Goal: Task Accomplishment & Management: Use online tool/utility

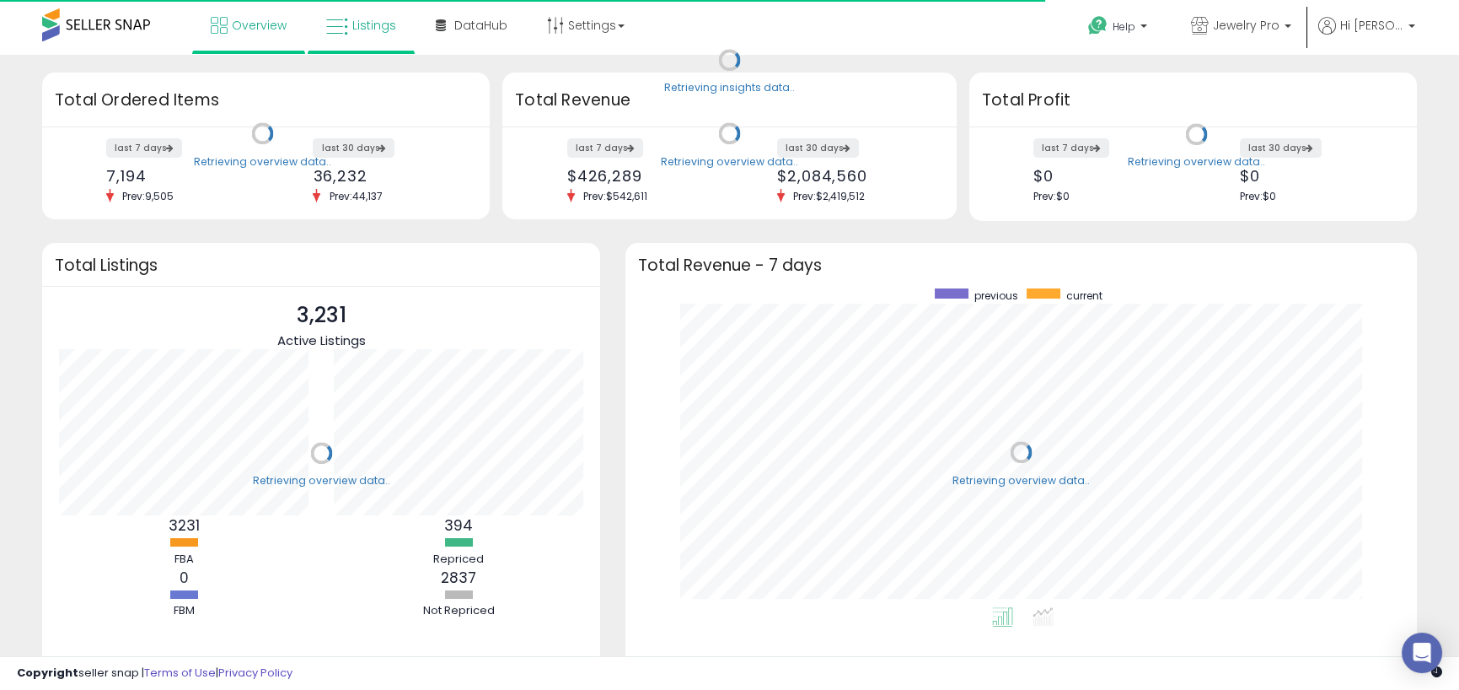
scroll to position [319, 758]
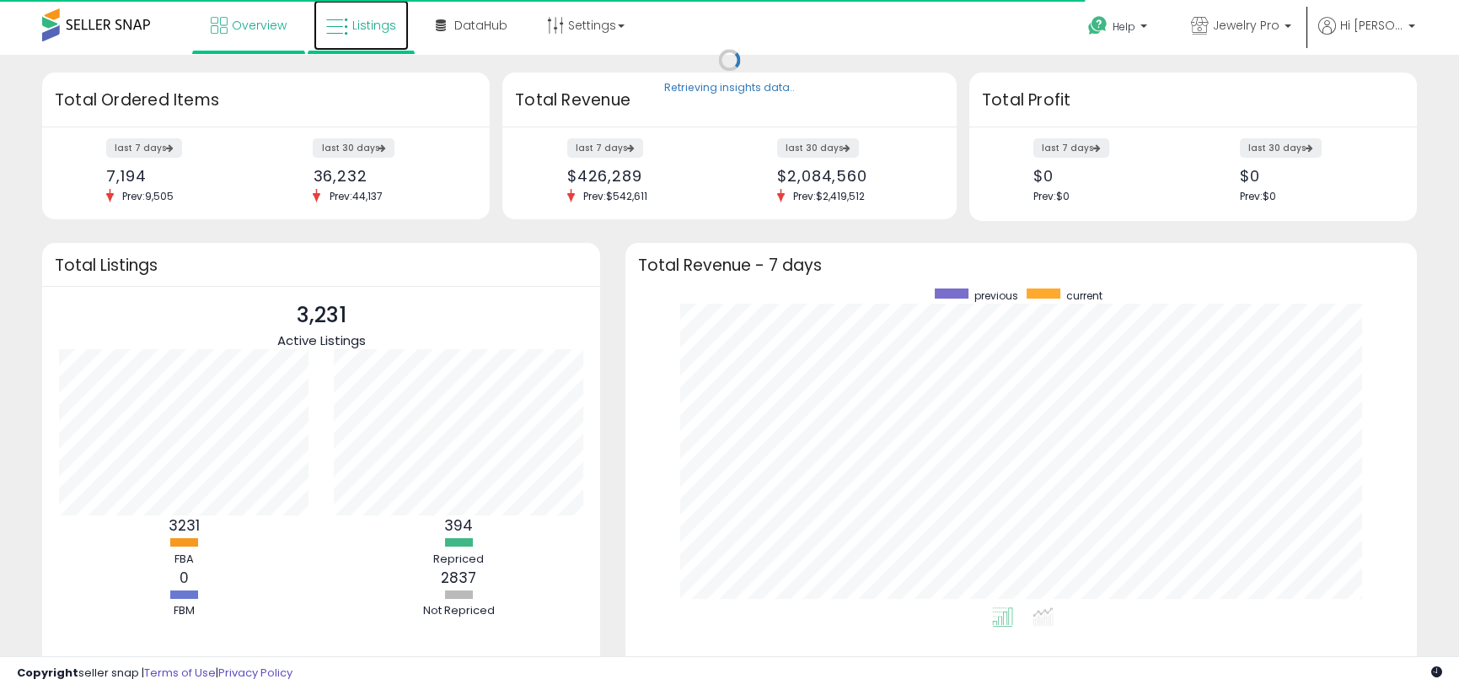
click at [368, 35] on link "Listings" at bounding box center [361, 25] width 95 height 51
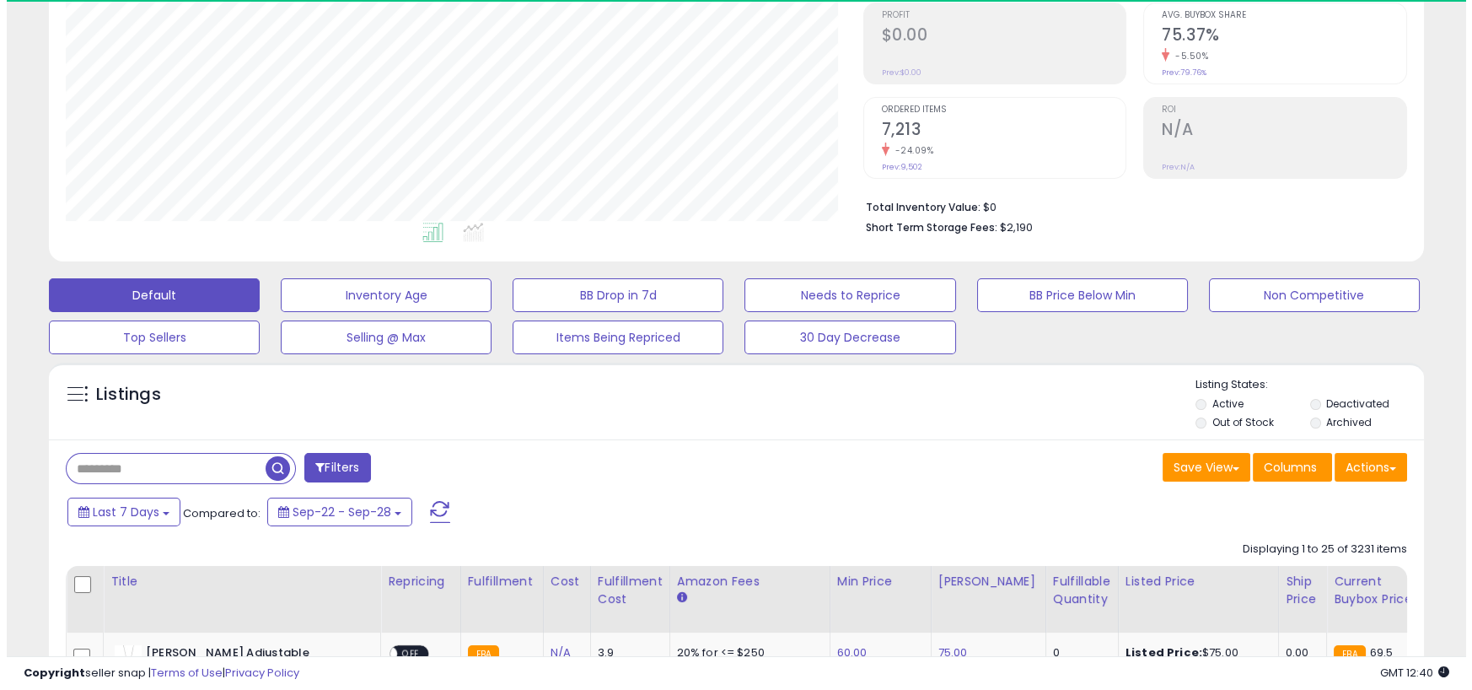
scroll to position [346, 797]
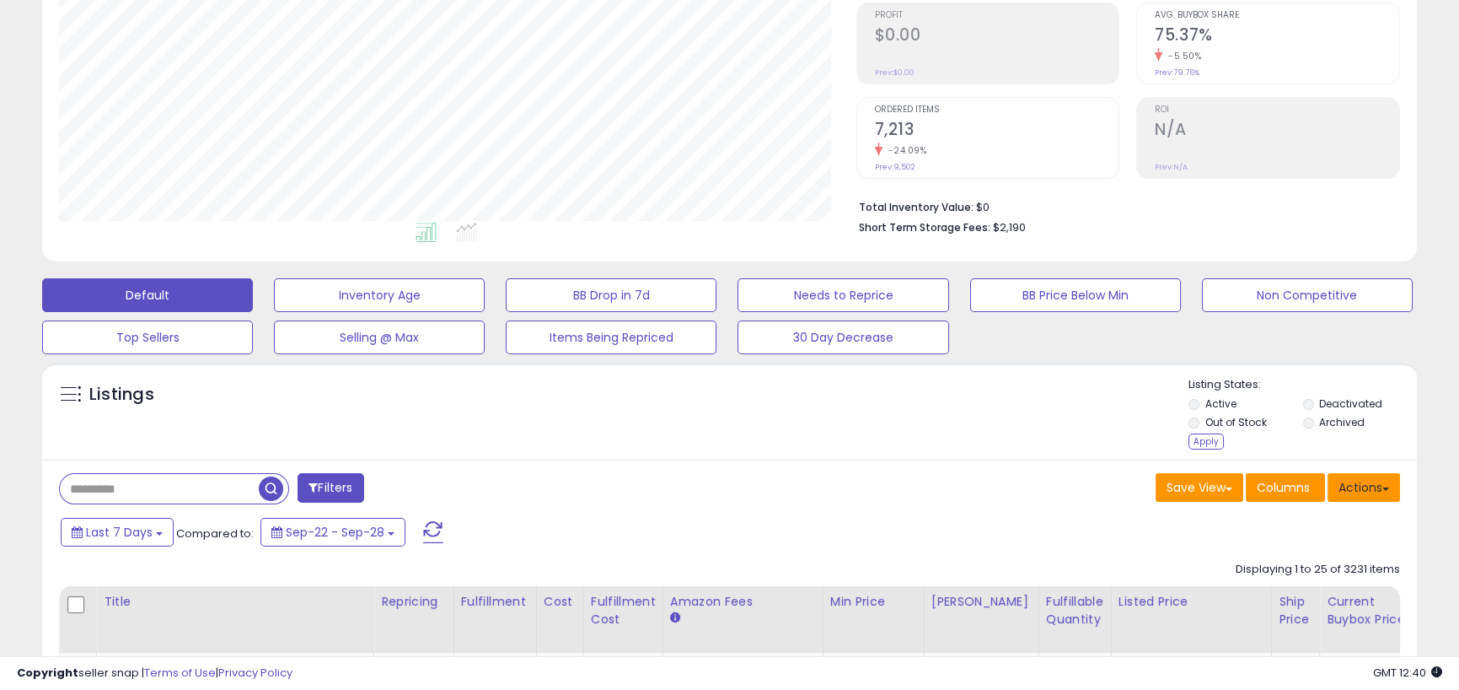
click at [1371, 493] on button "Actions" at bounding box center [1364, 487] width 72 height 29
click at [1210, 444] on div "Apply" at bounding box center [1206, 441] width 35 height 16
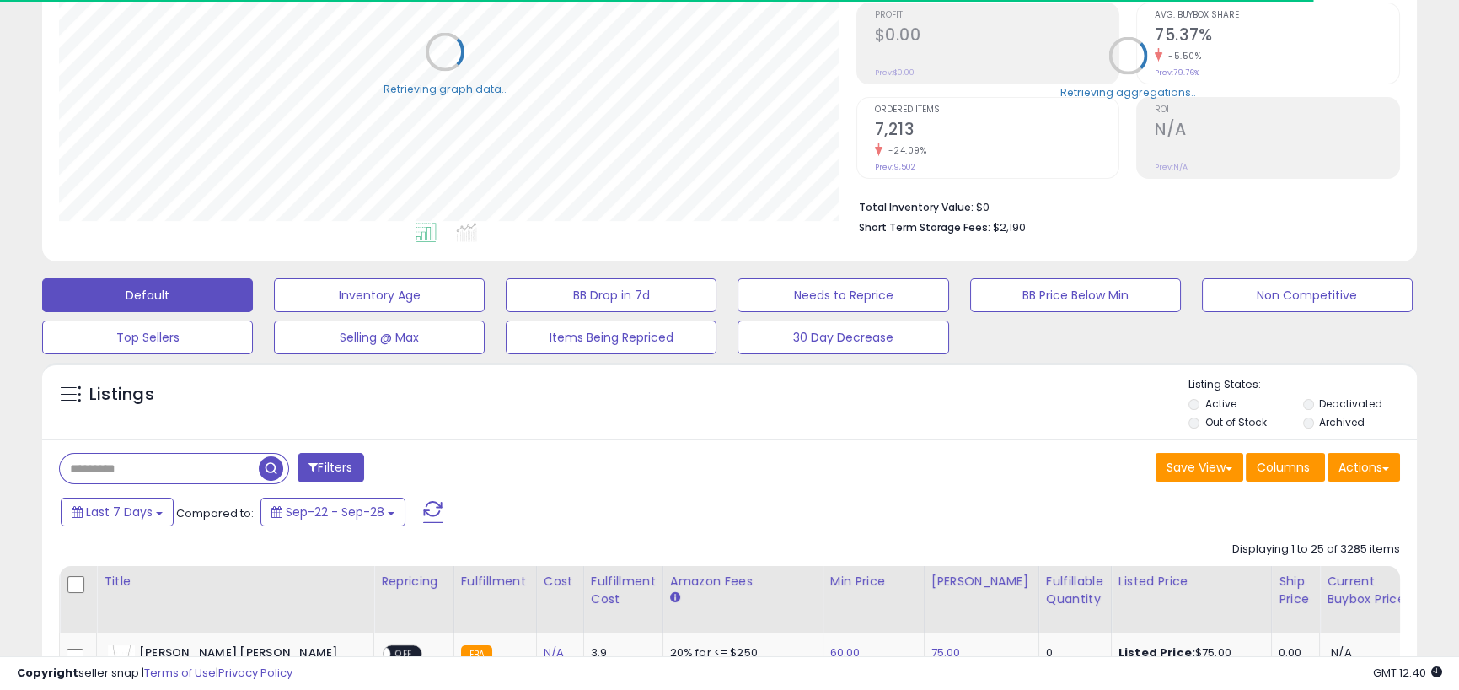
scroll to position [842584, 842132]
click at [1348, 464] on button "Actions" at bounding box center [1364, 467] width 72 height 29
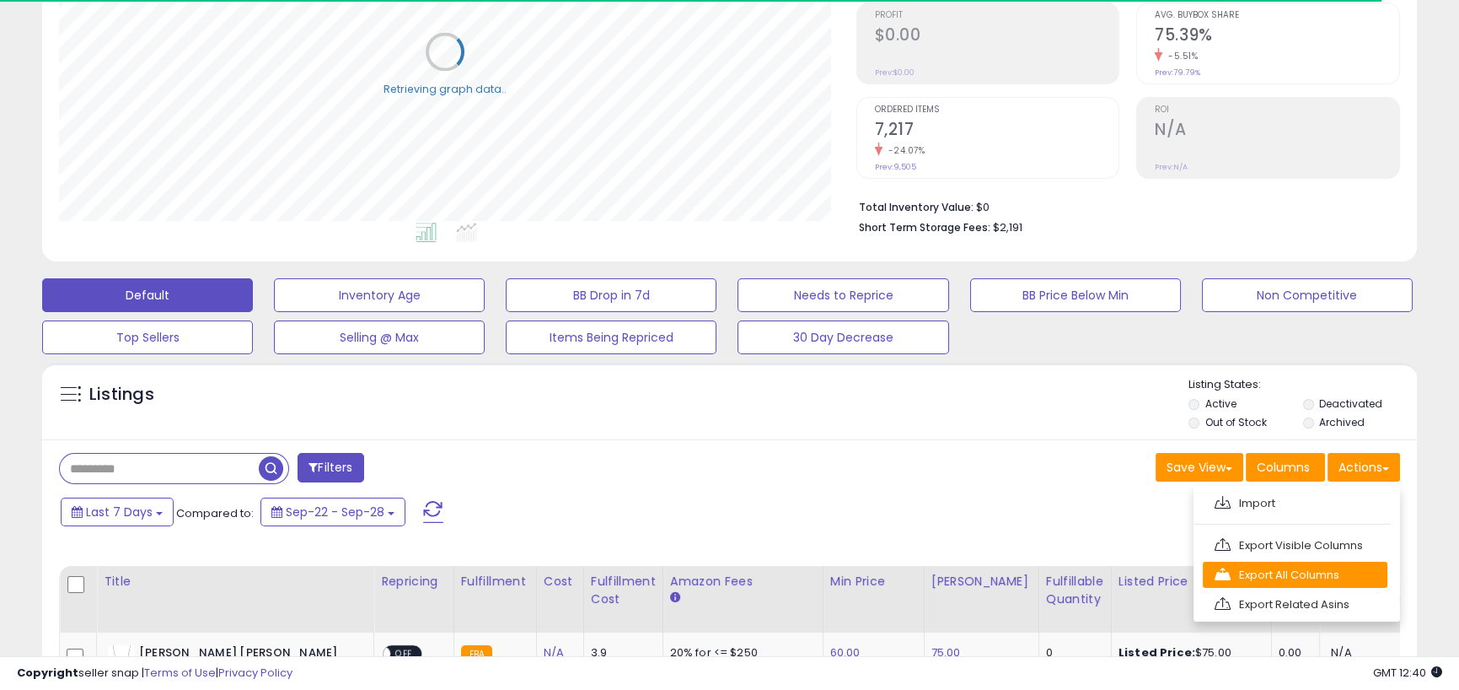
click at [1299, 581] on link "Export All Columns" at bounding box center [1295, 574] width 185 height 26
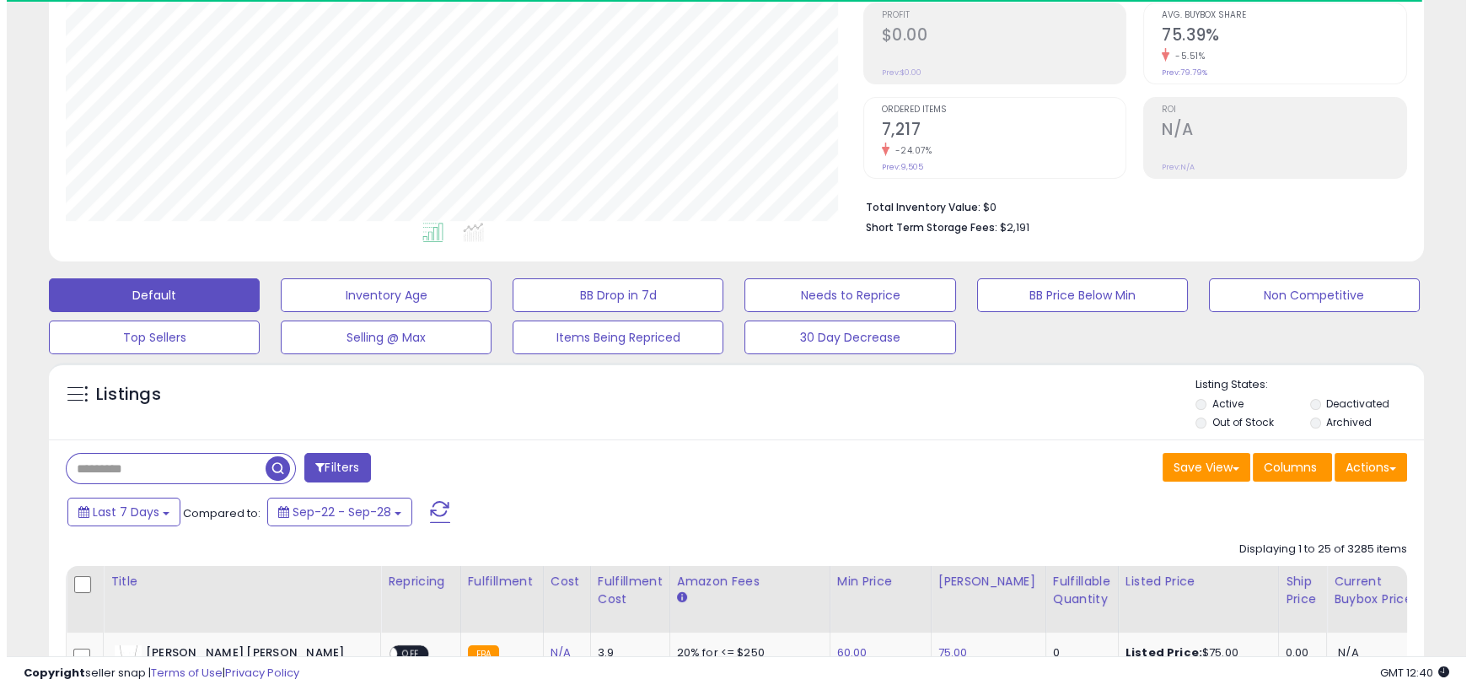
scroll to position [346, 797]
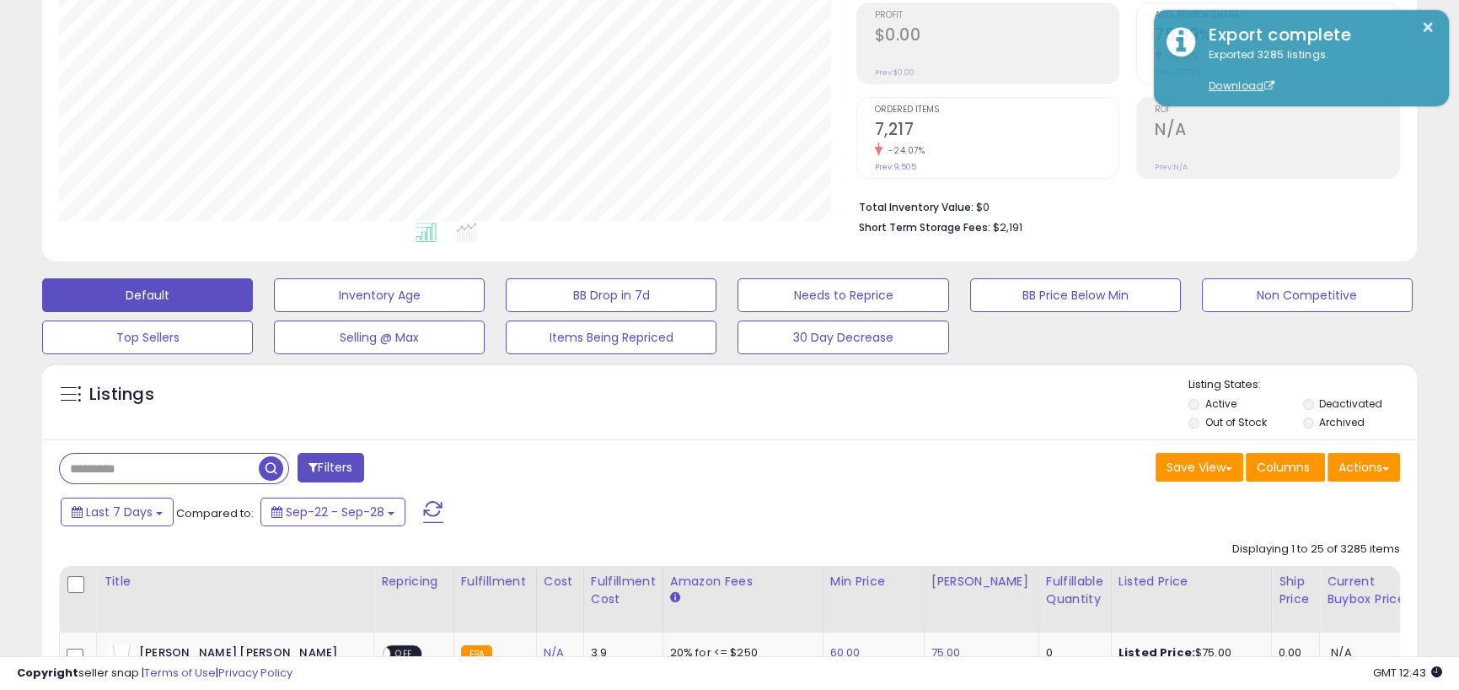
click at [1355, 469] on button "Actions" at bounding box center [1364, 467] width 72 height 29
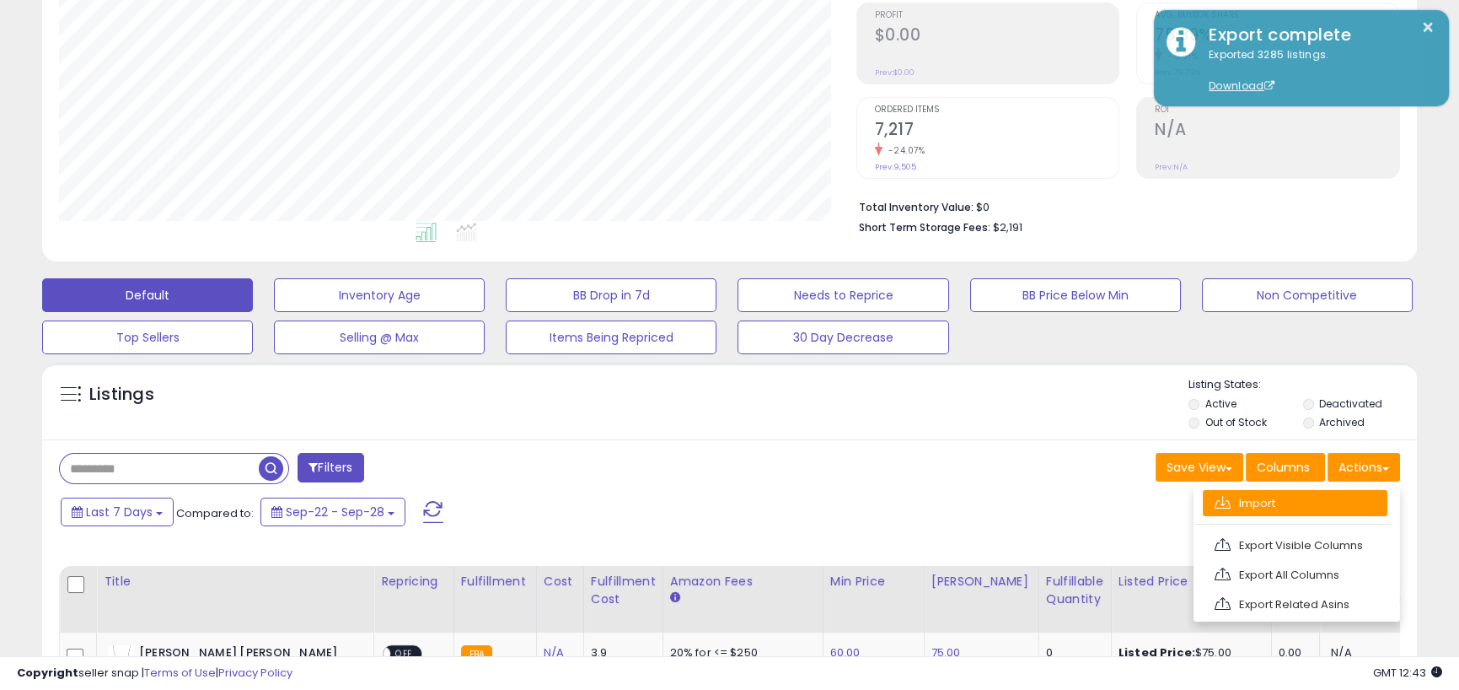
click at [1280, 502] on link "Import" at bounding box center [1295, 503] width 185 height 26
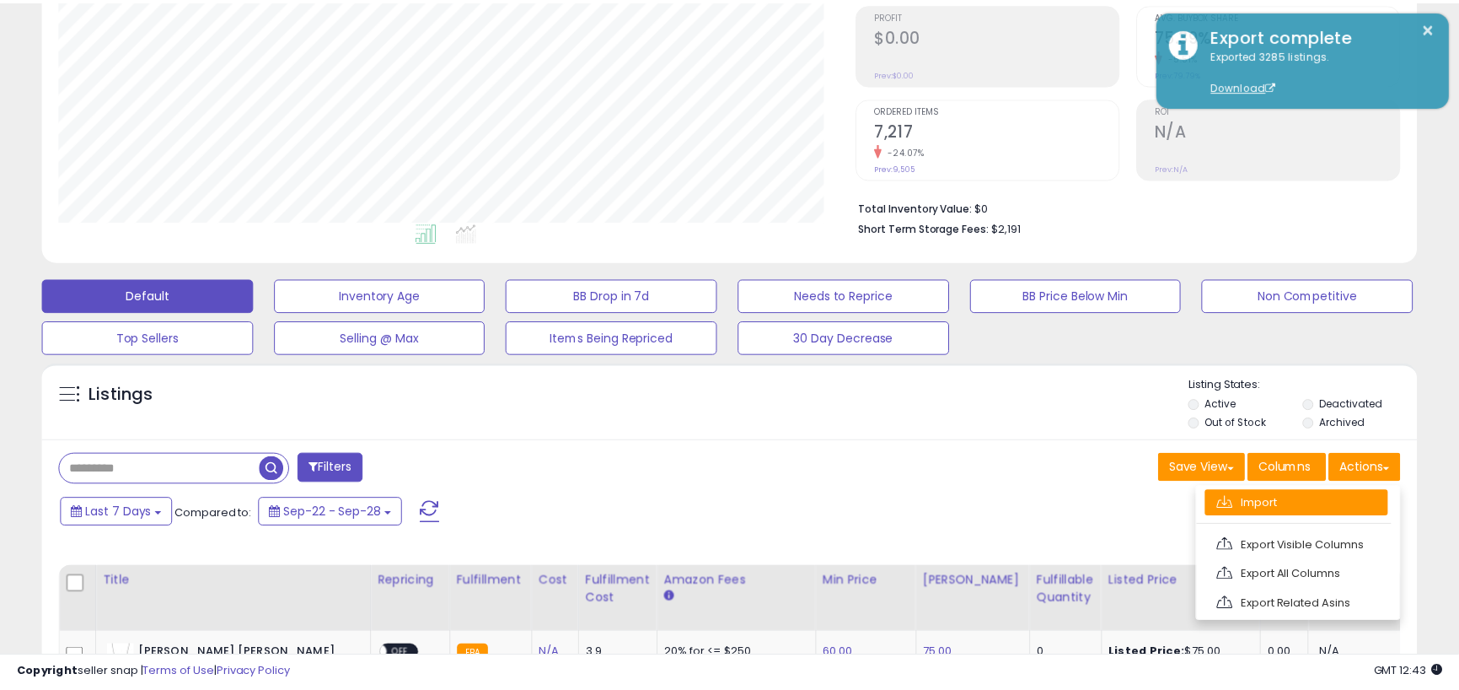
scroll to position [346, 804]
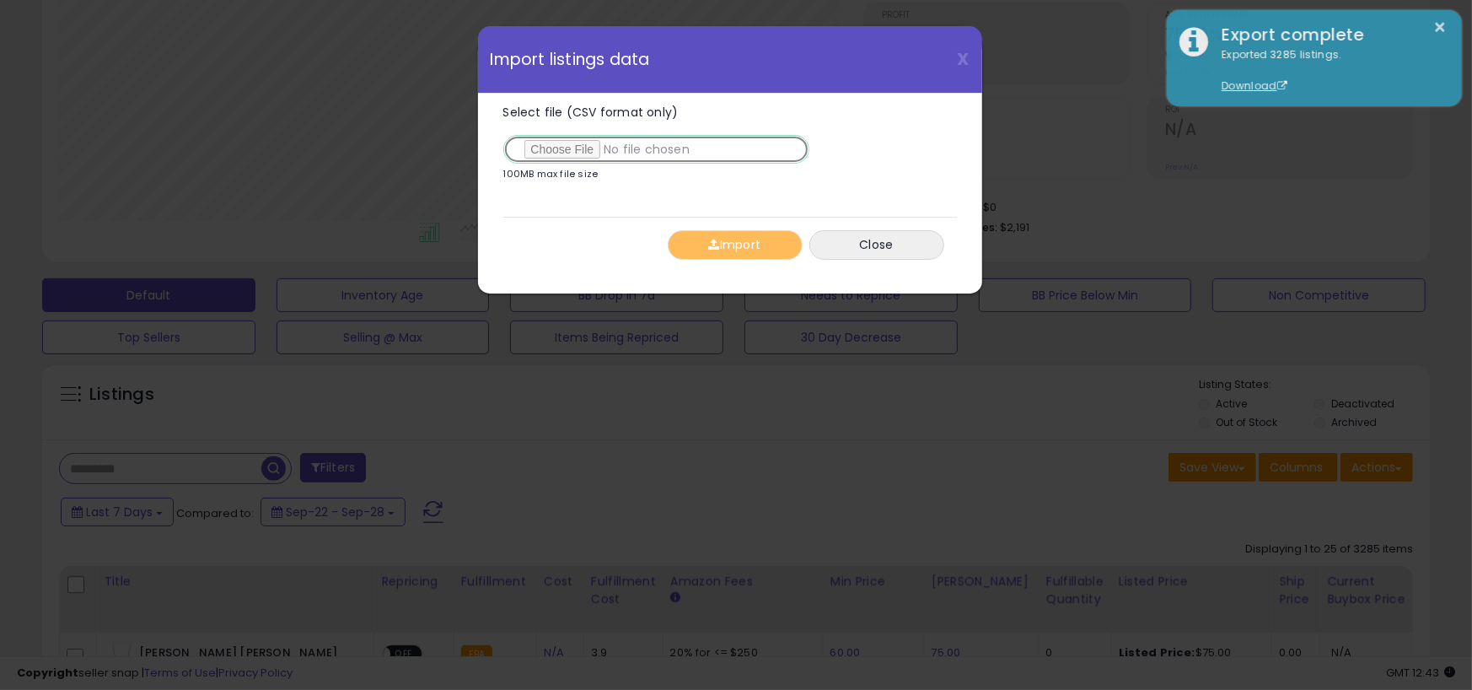
click at [572, 150] on input "Select file (CSV format only)" at bounding box center [656, 149] width 306 height 29
type input "**********"
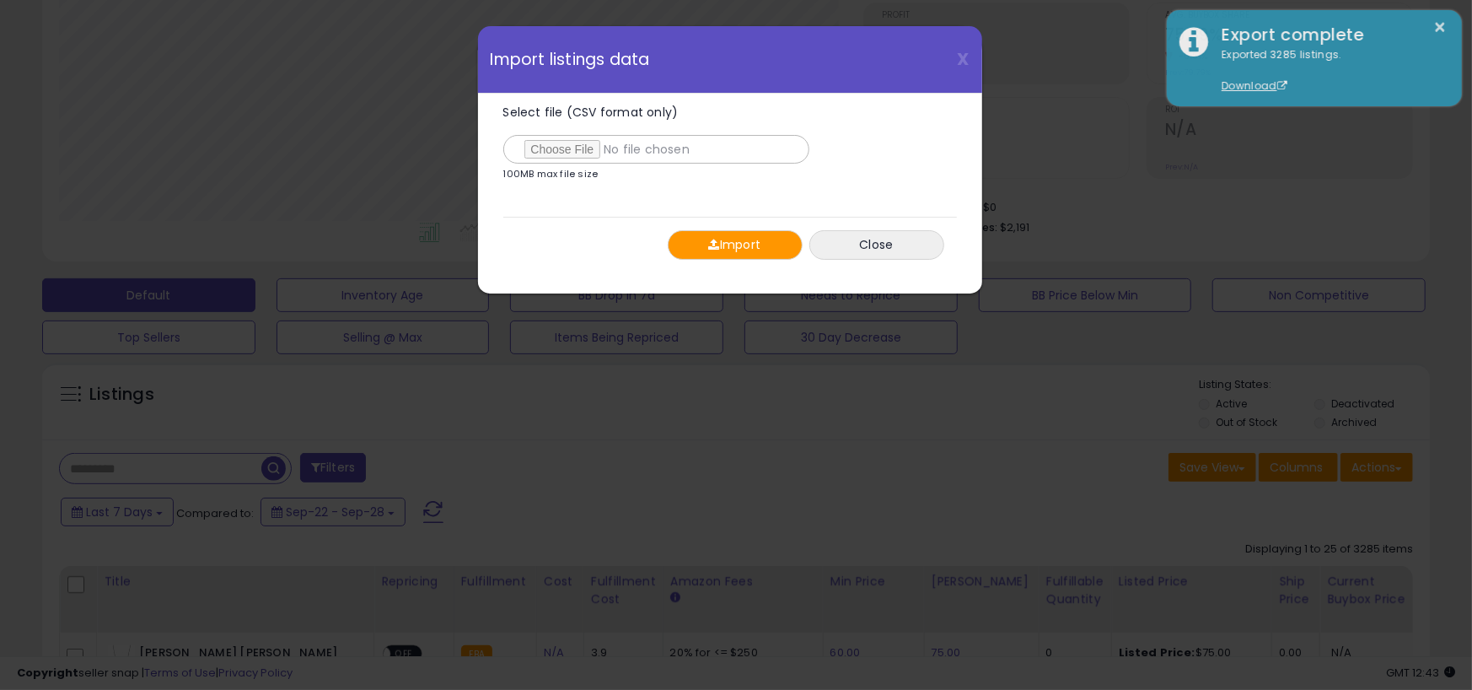
click at [691, 234] on button "Import" at bounding box center [735, 245] width 135 height 30
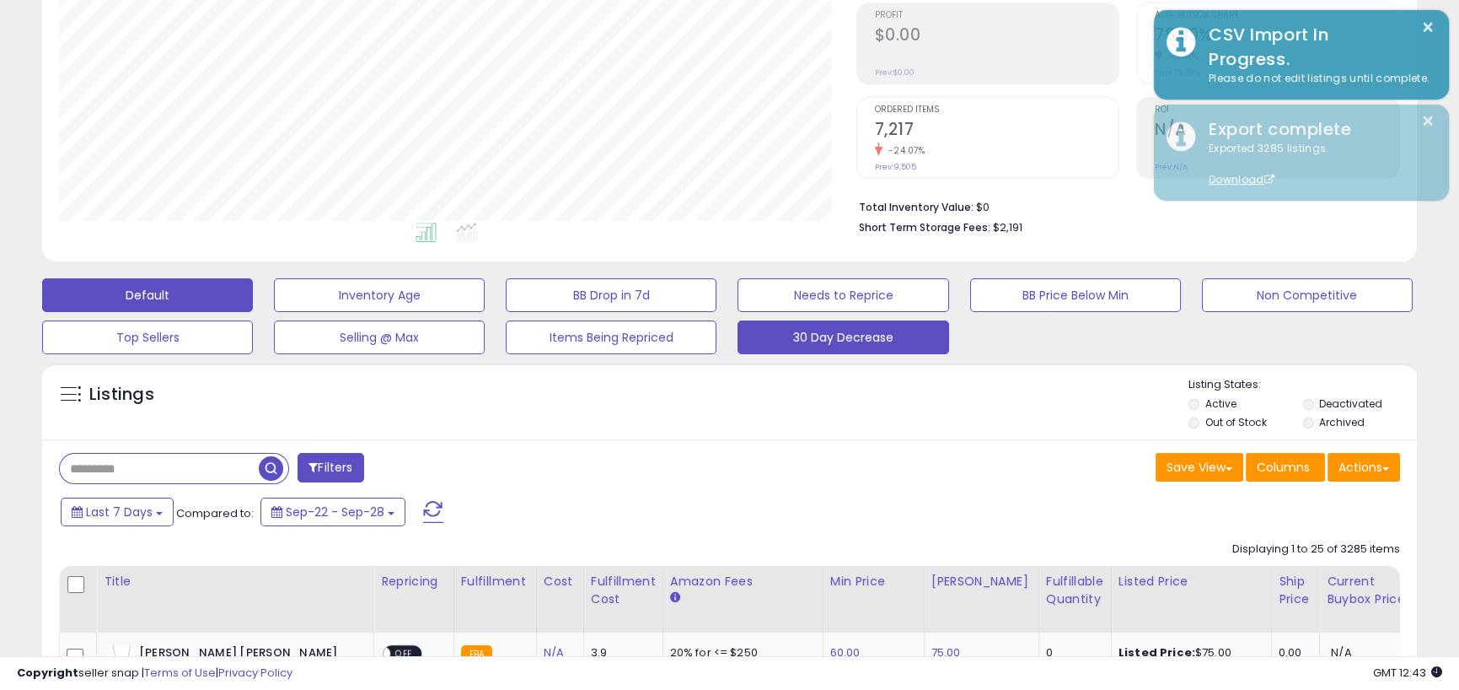
scroll to position [842584, 842132]
